Goal: Information Seeking & Learning: Learn about a topic

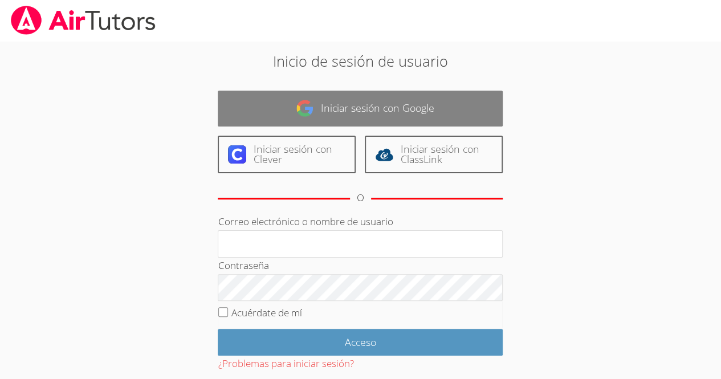
click at [400, 114] on font "Iniciar sesión con Google" at bounding box center [377, 108] width 113 height 14
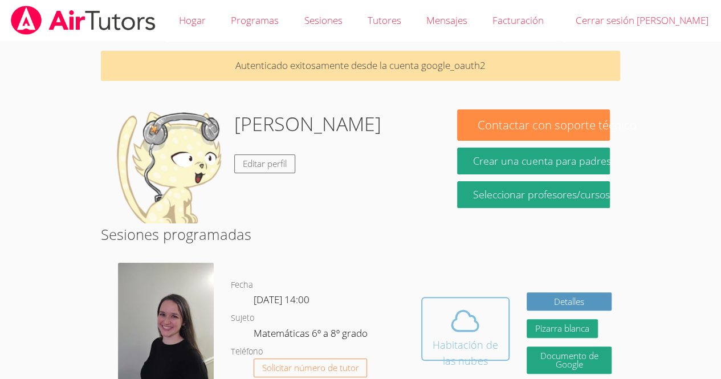
drag, startPoint x: 455, startPoint y: 334, endPoint x: 455, endPoint y: 343, distance: 8.6
click at [455, 343] on button "Habitación de las nubes" at bounding box center [465, 329] width 88 height 64
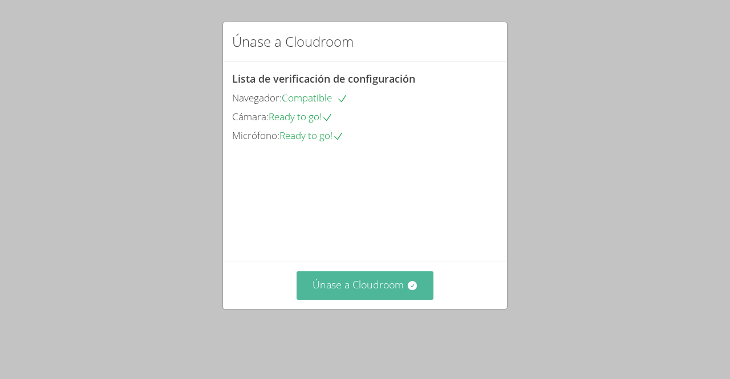
click at [379, 291] on font "Únase a Cloudroom" at bounding box center [357, 285] width 91 height 14
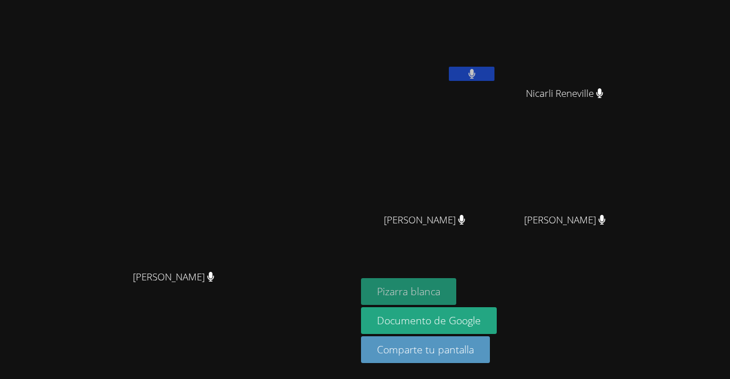
click at [440, 292] on font "Pizarra blanca" at bounding box center [408, 291] width 63 height 14
click at [641, 282] on aside "Erwin Tavárez Peña Nicarli Reneville Nicarli Reneville Leo Ranjel Arriaga Roble…" at bounding box center [498, 189] width 285 height 379
click at [264, 154] on video at bounding box center [178, 166] width 171 height 195
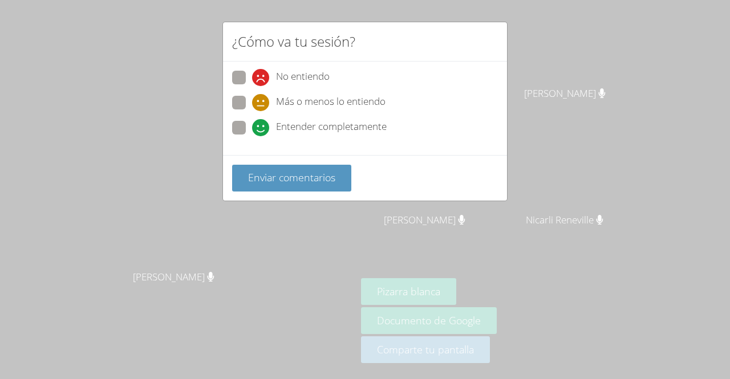
click at [279, 133] on span "Entender completamente" at bounding box center [331, 127] width 111 height 17
click at [262, 131] on input "Entender completamente" at bounding box center [257, 126] width 10 height 10
radio input "true"
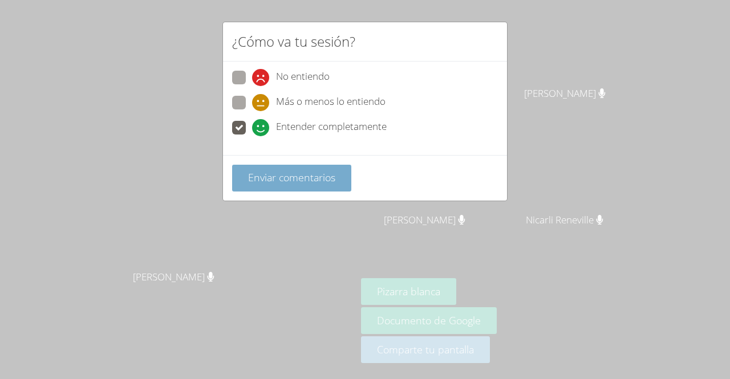
click at [314, 186] on button "Enviar comentarios" at bounding box center [291, 178] width 119 height 27
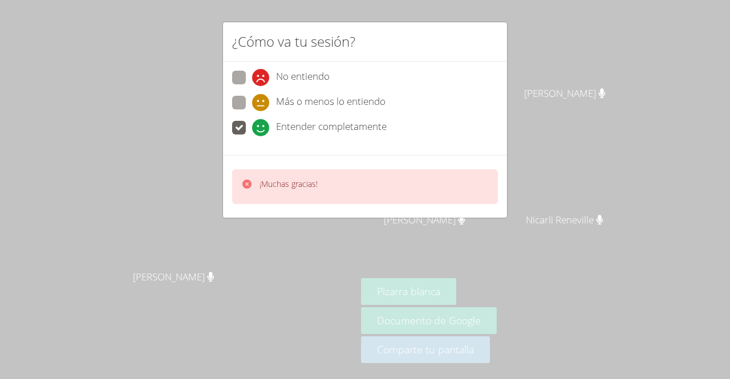
click at [433, 157] on div "¡Muchas gracias!" at bounding box center [365, 186] width 284 height 63
click at [514, 247] on div "¿Cómo va tu sesión? No entiendo Más o menos lo entiendo Entender completamente …" at bounding box center [365, 189] width 730 height 379
click at [561, 178] on div "¿Cómo va tu sesión? No entiendo Más o menos lo entiendo Entender completamente …" at bounding box center [365, 189] width 730 height 379
click at [546, 115] on div "¿Cómo va tu sesión? No entiendo Más o menos lo entiendo Entender completamente …" at bounding box center [365, 189] width 730 height 379
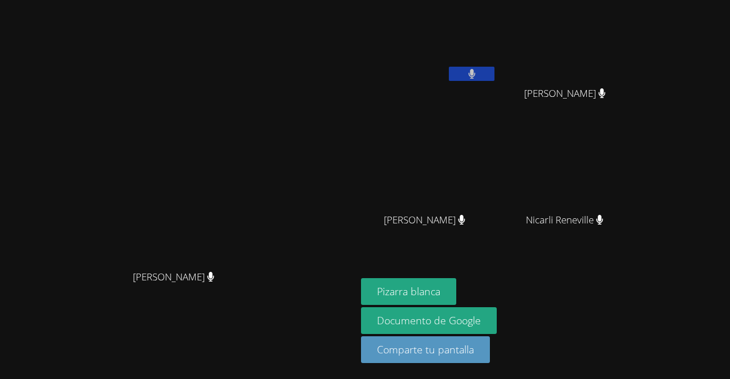
click at [494, 74] on button at bounding box center [472, 74] width 46 height 14
click at [496, 30] on video at bounding box center [429, 43] width 136 height 76
click at [496, 34] on video at bounding box center [429, 43] width 136 height 76
click at [496, 40] on video at bounding box center [429, 43] width 136 height 76
click at [496, 28] on video at bounding box center [429, 43] width 136 height 76
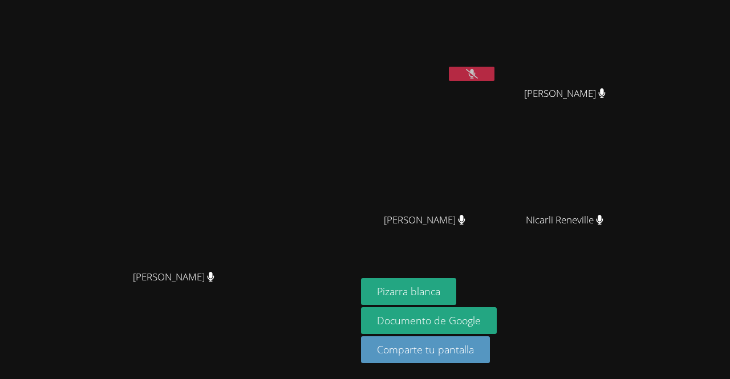
drag, startPoint x: 513, startPoint y: 39, endPoint x: 506, endPoint y: 40, distance: 7.5
click at [496, 40] on video at bounding box center [429, 43] width 136 height 76
click at [264, 93] on video at bounding box center [178, 166] width 171 height 195
drag, startPoint x: 547, startPoint y: 37, endPoint x: 531, endPoint y: 31, distance: 16.9
click at [496, 31] on video at bounding box center [429, 43] width 136 height 76
